Goal: Information Seeking & Learning: Learn about a topic

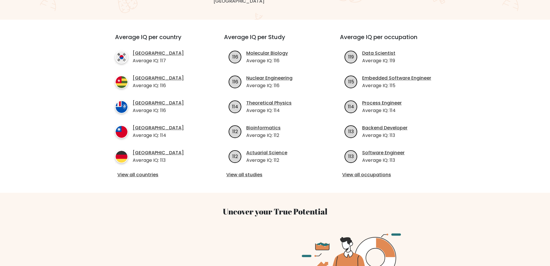
scroll to position [190, 0]
click at [146, 172] on link "View all countries" at bounding box center [159, 175] width 84 height 7
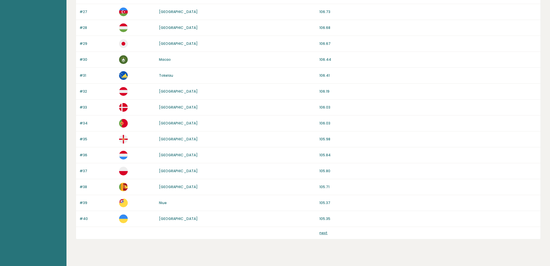
scroll to position [485, 0]
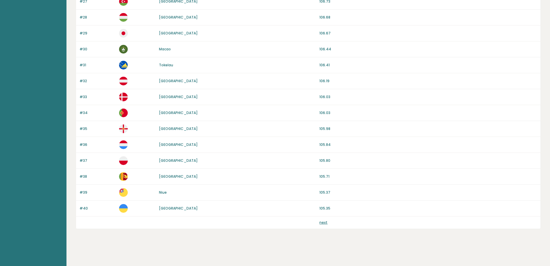
click at [324, 224] on link "next" at bounding box center [324, 222] width 8 height 5
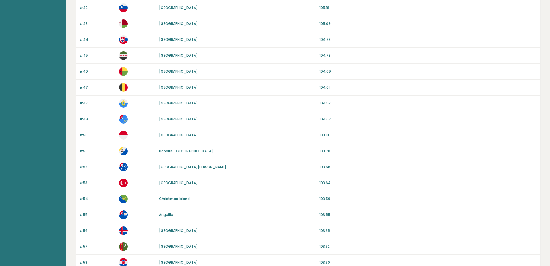
scroll to position [86, 0]
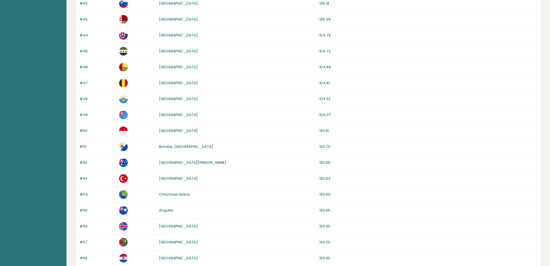
click at [322, 179] on p "103.64" at bounding box center [429, 178] width 218 height 5
click at [322, 180] on p "103.64" at bounding box center [429, 178] width 218 height 5
click at [321, 181] on div "#53 Turkey 103.64" at bounding box center [308, 179] width 465 height 16
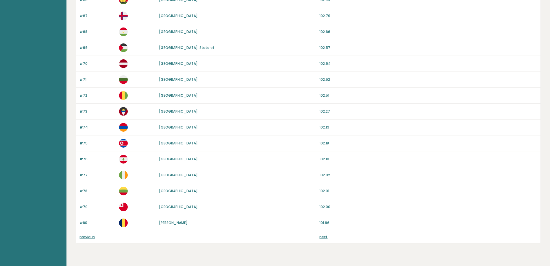
scroll to position [485, 0]
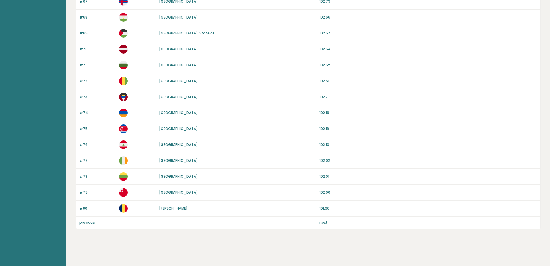
click at [324, 223] on link "next" at bounding box center [324, 222] width 8 height 5
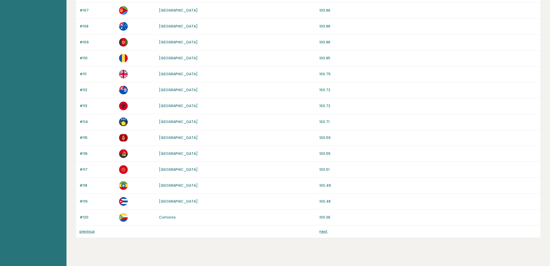
scroll to position [485, 0]
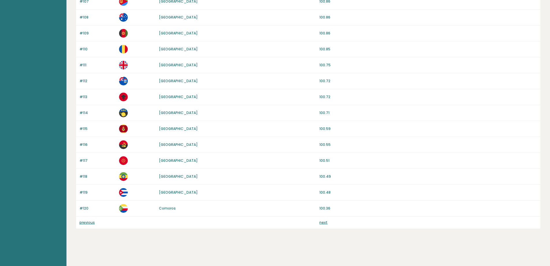
click at [325, 222] on link "next" at bounding box center [324, 222] width 8 height 5
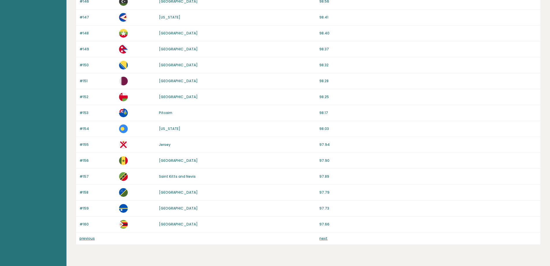
scroll to position [485, 0]
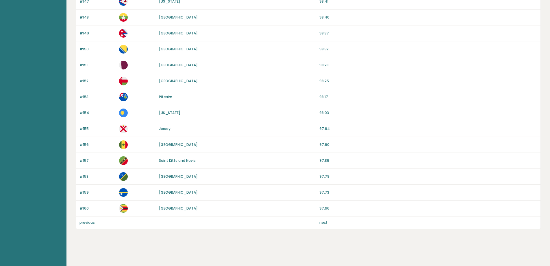
click at [91, 224] on link "previous" at bounding box center [87, 222] width 15 height 5
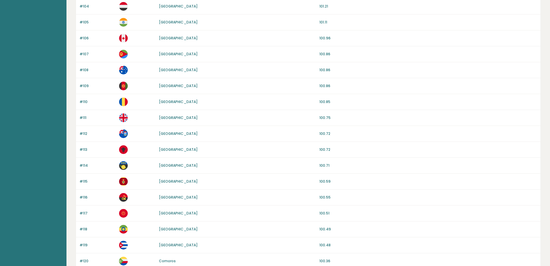
scroll to position [485, 0]
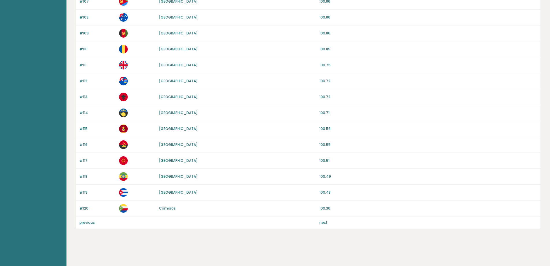
click at [89, 224] on link "previous" at bounding box center [87, 222] width 15 height 5
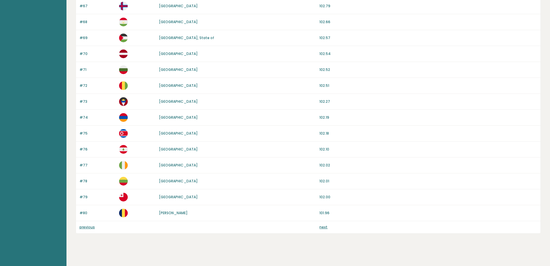
scroll to position [485, 0]
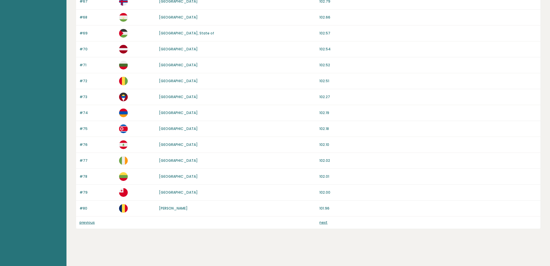
click at [95, 223] on p "previous" at bounding box center [98, 222] width 36 height 5
click at [93, 222] on link "previous" at bounding box center [87, 222] width 15 height 5
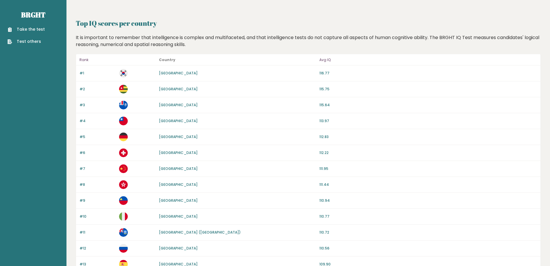
click at [41, 28] on link "Take the test" at bounding box center [26, 29] width 37 height 6
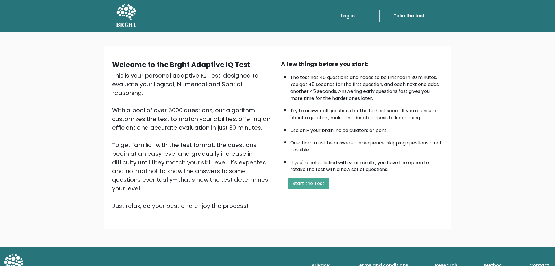
click at [247, 111] on div "This is your personal adaptive IQ Test, designed to evaluate your Logical, Nume…" at bounding box center [193, 140] width 162 height 139
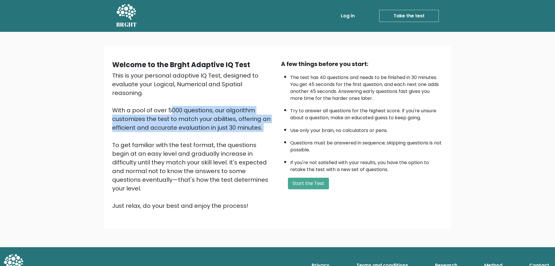
click at [247, 111] on div "This is your personal adaptive IQ Test, designed to evaluate your Logical, Nume…" at bounding box center [193, 140] width 162 height 139
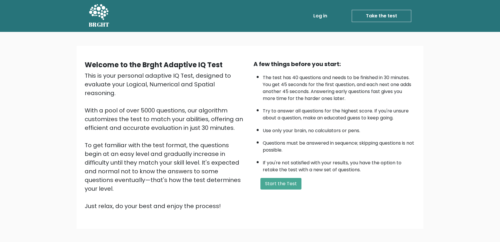
click at [224, 101] on div "This is your personal adaptive IQ Test, designed to evaluate your Logical, Nume…" at bounding box center [166, 140] width 162 height 139
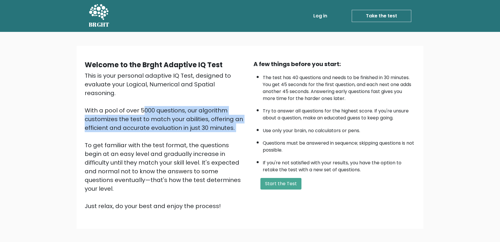
click at [224, 101] on div "This is your personal adaptive IQ Test, designed to evaluate your Logical, Nume…" at bounding box center [166, 140] width 162 height 139
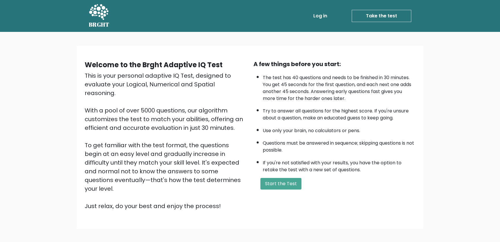
click at [224, 101] on div "This is your personal adaptive IQ Test, designed to evaluate your Logical, Nume…" at bounding box center [166, 140] width 162 height 139
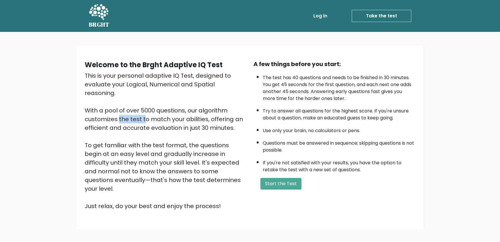
click at [224, 101] on div "This is your personal adaptive IQ Test, designed to evaluate your Logical, Nume…" at bounding box center [166, 140] width 162 height 139
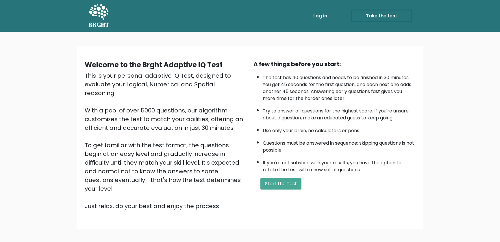
click at [224, 101] on div "This is your personal adaptive IQ Test, designed to evaluate your Logical, Nume…" at bounding box center [166, 140] width 162 height 139
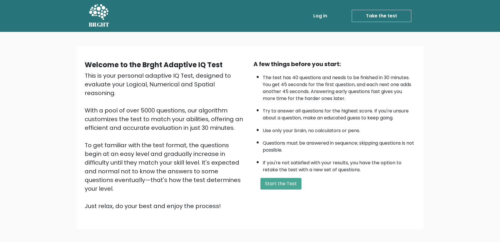
click at [224, 101] on div "This is your personal adaptive IQ Test, designed to evaluate your Logical, Nume…" at bounding box center [166, 140] width 162 height 139
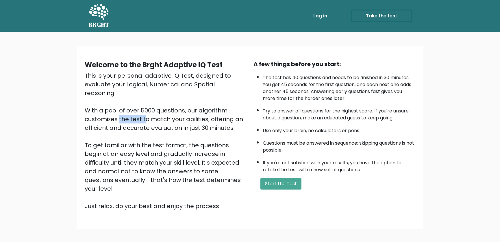
click at [224, 101] on div "This is your personal adaptive IQ Test, designed to evaluate your Logical, Nume…" at bounding box center [166, 140] width 162 height 139
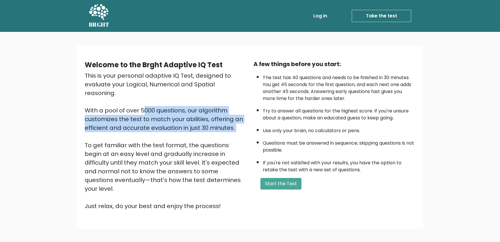
click at [224, 101] on div "This is your personal adaptive IQ Test, designed to evaluate your Logical, Nume…" at bounding box center [166, 140] width 162 height 139
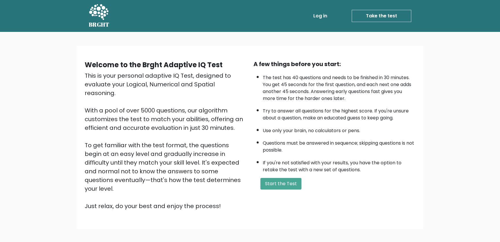
click at [224, 101] on div "This is your personal adaptive IQ Test, designed to evaluate your Logical, Nume…" at bounding box center [166, 140] width 162 height 139
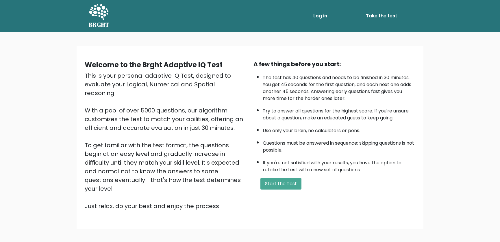
click at [224, 101] on div "This is your personal adaptive IQ Test, designed to evaluate your Logical, Nume…" at bounding box center [166, 140] width 162 height 139
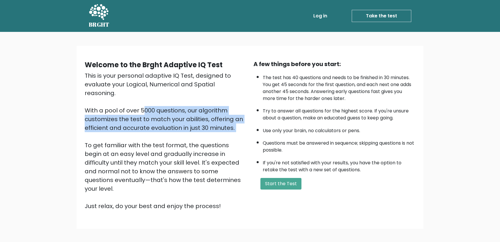
click at [224, 101] on div "This is your personal adaptive IQ Test, designed to evaluate your Logical, Nume…" at bounding box center [166, 140] width 162 height 139
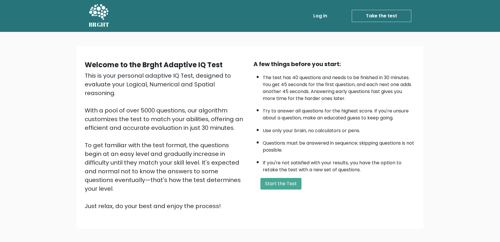
click at [224, 101] on div "This is your personal adaptive IQ Test, designed to evaluate your Logical, Nume…" at bounding box center [166, 140] width 162 height 139
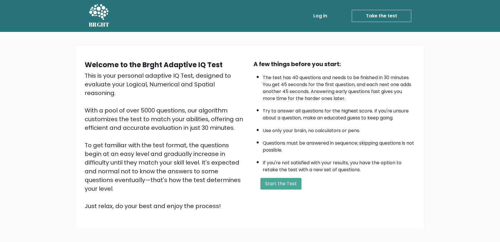
click at [224, 101] on div "This is your personal adaptive IQ Test, designed to evaluate your Logical, Nume…" at bounding box center [166, 140] width 162 height 139
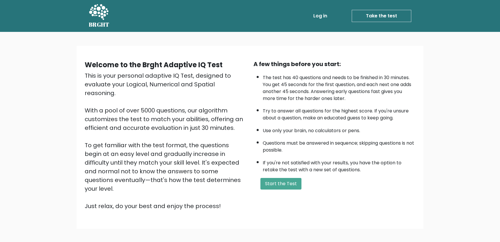
click at [224, 101] on div "This is your personal adaptive IQ Test, designed to evaluate your Logical, Nume…" at bounding box center [166, 140] width 162 height 139
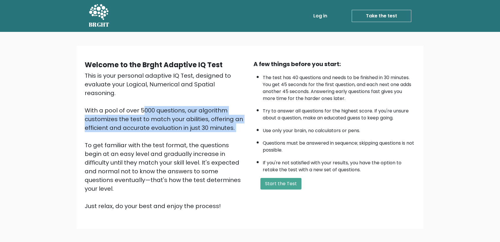
click at [224, 101] on div "This is your personal adaptive IQ Test, designed to evaluate your Logical, Nume…" at bounding box center [166, 140] width 162 height 139
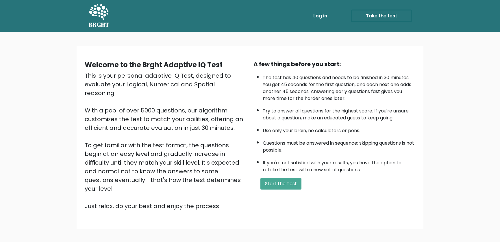
click at [224, 101] on div "This is your personal adaptive IQ Test, designed to evaluate your Logical, Nume…" at bounding box center [166, 140] width 162 height 139
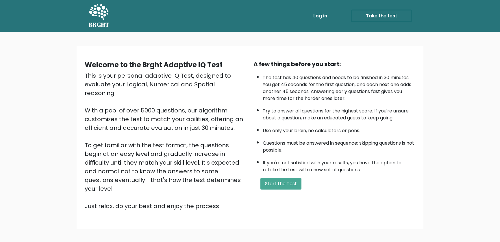
click at [224, 101] on div "This is your personal adaptive IQ Test, designed to evaluate your Logical, Nume…" at bounding box center [166, 140] width 162 height 139
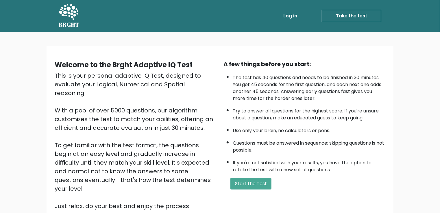
click at [197, 89] on div "This is your personal adaptive IQ Test, designed to evaluate your Logical, Nume…" at bounding box center [136, 140] width 162 height 139
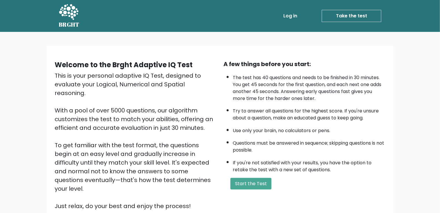
click at [197, 89] on div "This is your personal adaptive IQ Test, designed to evaluate your Logical, Nume…" at bounding box center [136, 140] width 162 height 139
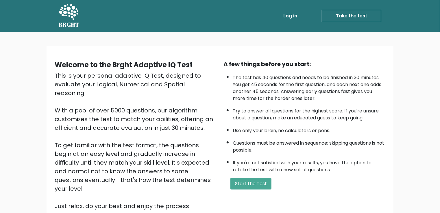
click at [197, 89] on div "This is your personal adaptive IQ Test, designed to evaluate your Logical, Nume…" at bounding box center [136, 140] width 162 height 139
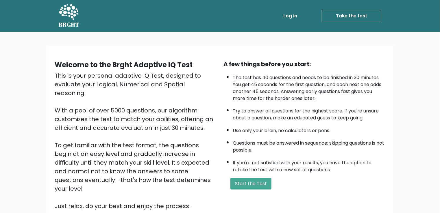
click at [197, 89] on div "This is your personal adaptive IQ Test, designed to evaluate your Logical, Nume…" at bounding box center [136, 140] width 162 height 139
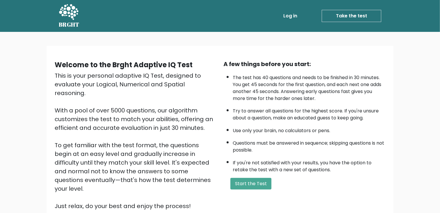
click at [197, 89] on div "This is your personal adaptive IQ Test, designed to evaluate your Logical, Nume…" at bounding box center [136, 140] width 162 height 139
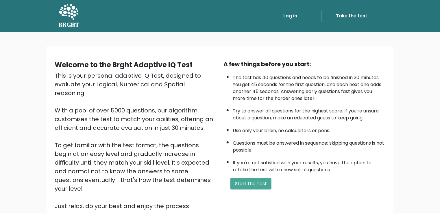
click at [197, 89] on div "This is your personal adaptive IQ Test, designed to evaluate your Logical, Nume…" at bounding box center [136, 140] width 162 height 139
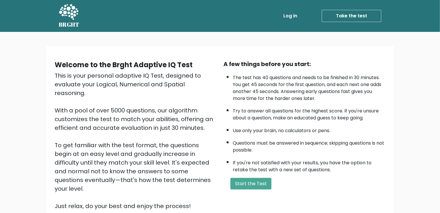
click at [197, 89] on div "This is your personal adaptive IQ Test, designed to evaluate your Logical, Nume…" at bounding box center [136, 140] width 162 height 139
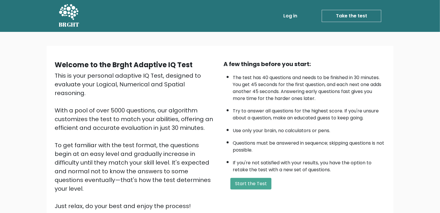
click at [197, 89] on div "This is your personal adaptive IQ Test, designed to evaluate your Logical, Nume…" at bounding box center [136, 140] width 162 height 139
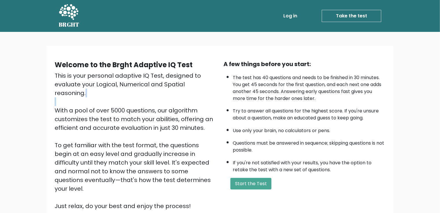
click at [197, 89] on div "This is your personal adaptive IQ Test, designed to evaluate your Logical, Nume…" at bounding box center [136, 140] width 162 height 139
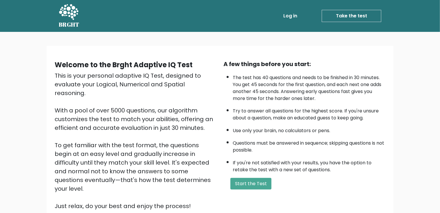
click at [197, 89] on div "This is your personal adaptive IQ Test, designed to evaluate your Logical, Nume…" at bounding box center [136, 140] width 162 height 139
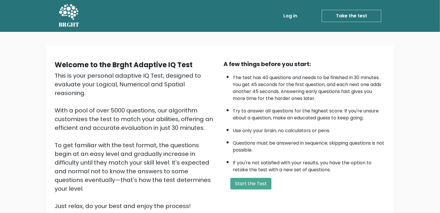
click at [197, 89] on div "This is your personal adaptive IQ Test, designed to evaluate your Logical, Nume…" at bounding box center [136, 140] width 162 height 139
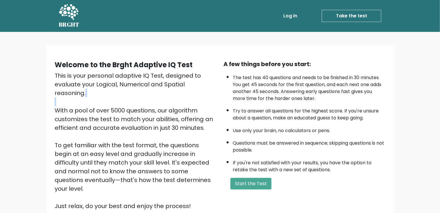
click at [197, 89] on div "This is your personal adaptive IQ Test, designed to evaluate your Logical, Nume…" at bounding box center [136, 140] width 162 height 139
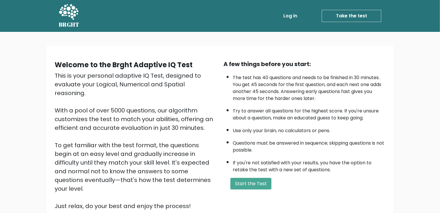
click at [197, 89] on div "This is your personal adaptive IQ Test, designed to evaluate your Logical, Nume…" at bounding box center [136, 140] width 162 height 139
